Goal: Task Accomplishment & Management: Manage account settings

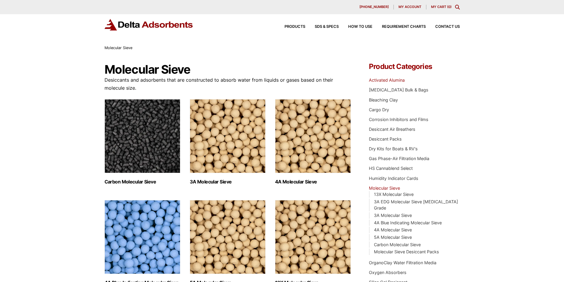
click at [375, 83] on link "Activated Alumina" at bounding box center [387, 80] width 36 height 5
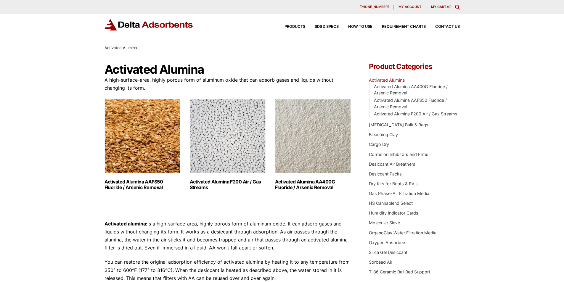
click at [397, 6] on div "My account" at bounding box center [410, 7] width 32 height 5
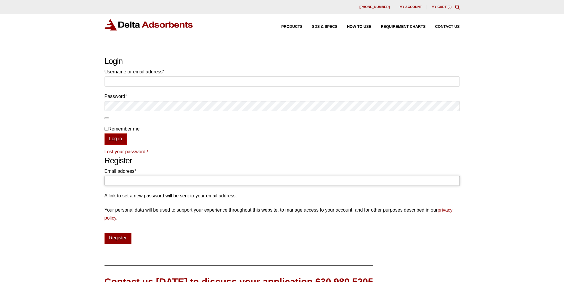
click at [348, 186] on input "Email address * Required" at bounding box center [281, 181] width 355 height 10
type input "Lewis.Gerhold@gmail.com"
click at [153, 86] on input "Username or email address * Required" at bounding box center [281, 81] width 355 height 10
type input "Lewis.Gerhold@gmail.com"
click at [105, 131] on input "Remember me" at bounding box center [106, 129] width 4 height 4
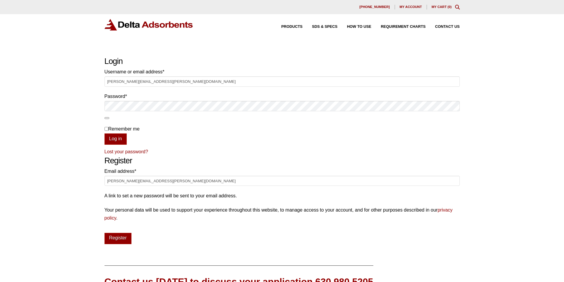
checkbox input "true"
click at [109, 145] on button "Log in" at bounding box center [115, 139] width 22 height 11
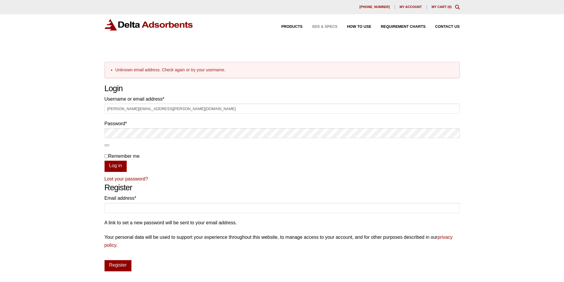
click at [306, 29] on div "SDS & SPECS" at bounding box center [320, 27] width 35 height 4
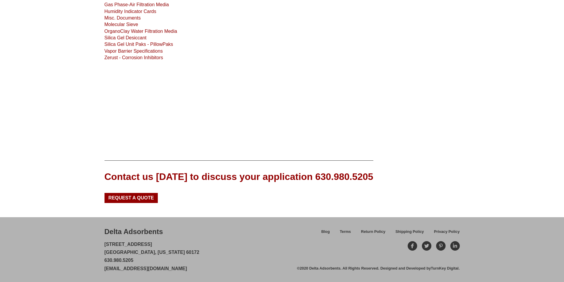
scroll to position [197, 0]
